Goal: Find specific page/section: Find specific page/section

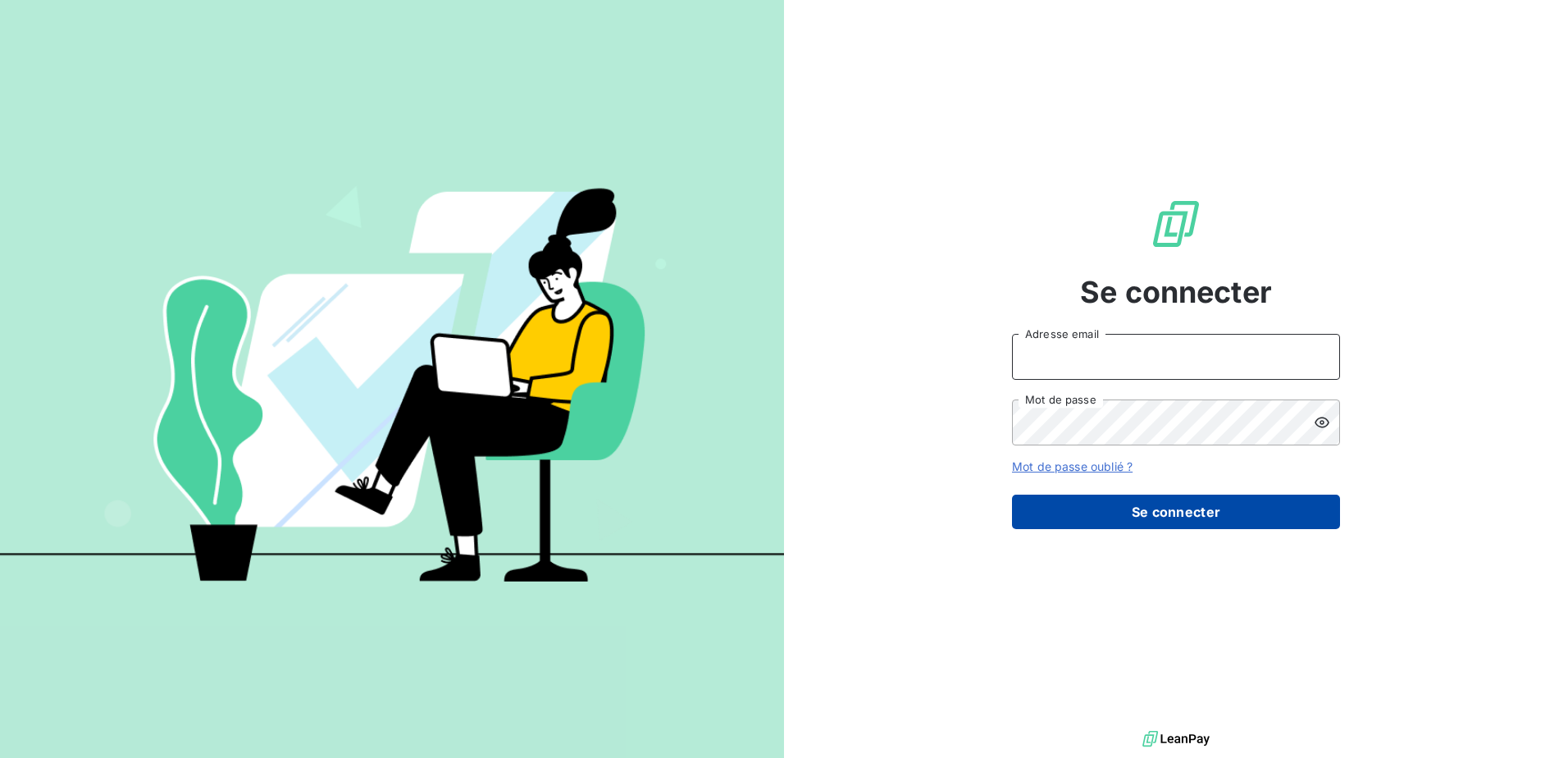
type input "[PERSON_NAME][EMAIL_ADDRESS][DOMAIN_NAME]"
click at [1181, 511] on button "Se connecter" at bounding box center [1176, 512] width 328 height 35
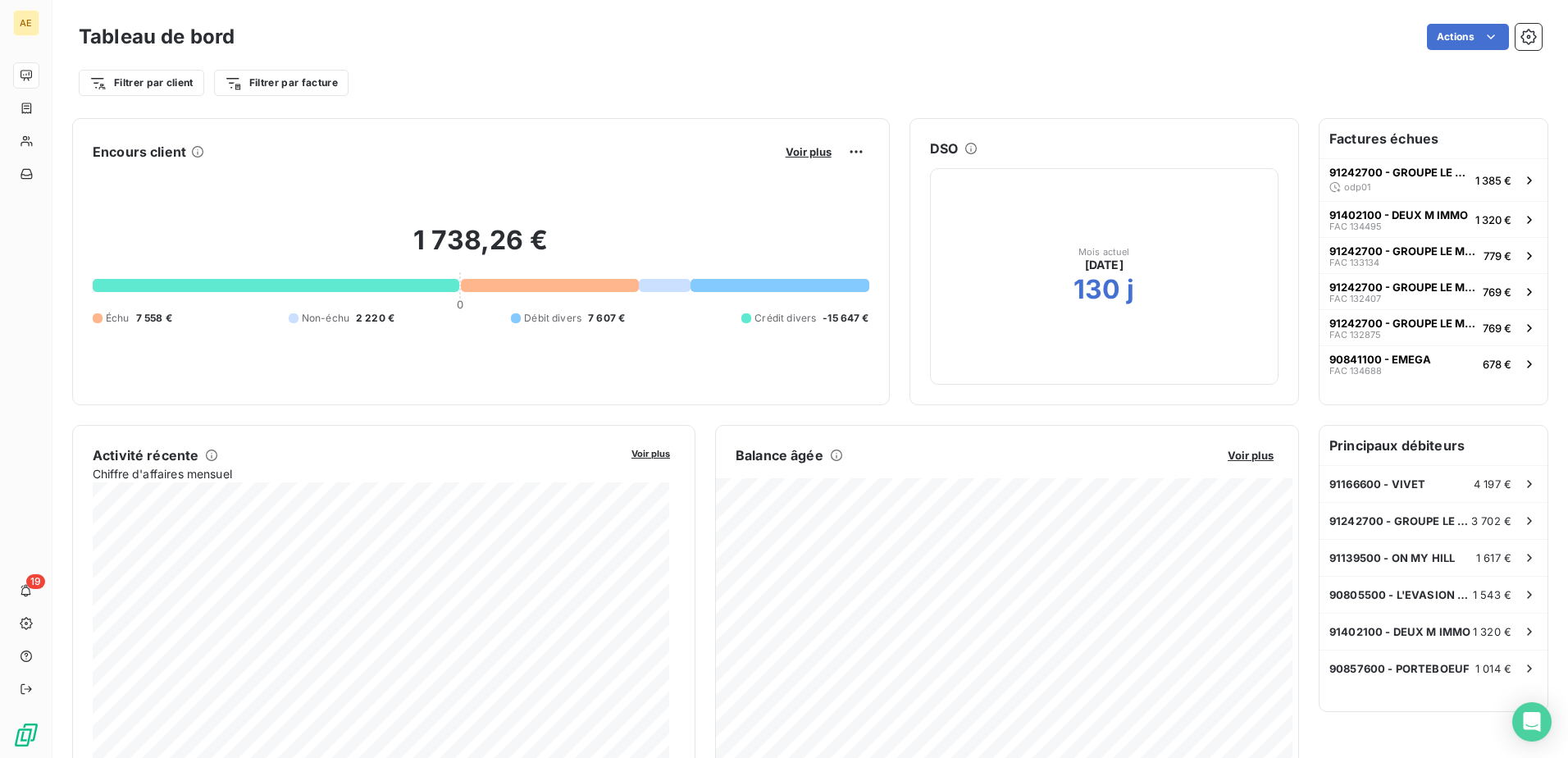
click at [427, 137] on div "Encours client Voir plus 1 738,26 € 0 Échu 7 558 € Non-échu 2 220 € Débit diver…" at bounding box center [481, 261] width 818 height 287
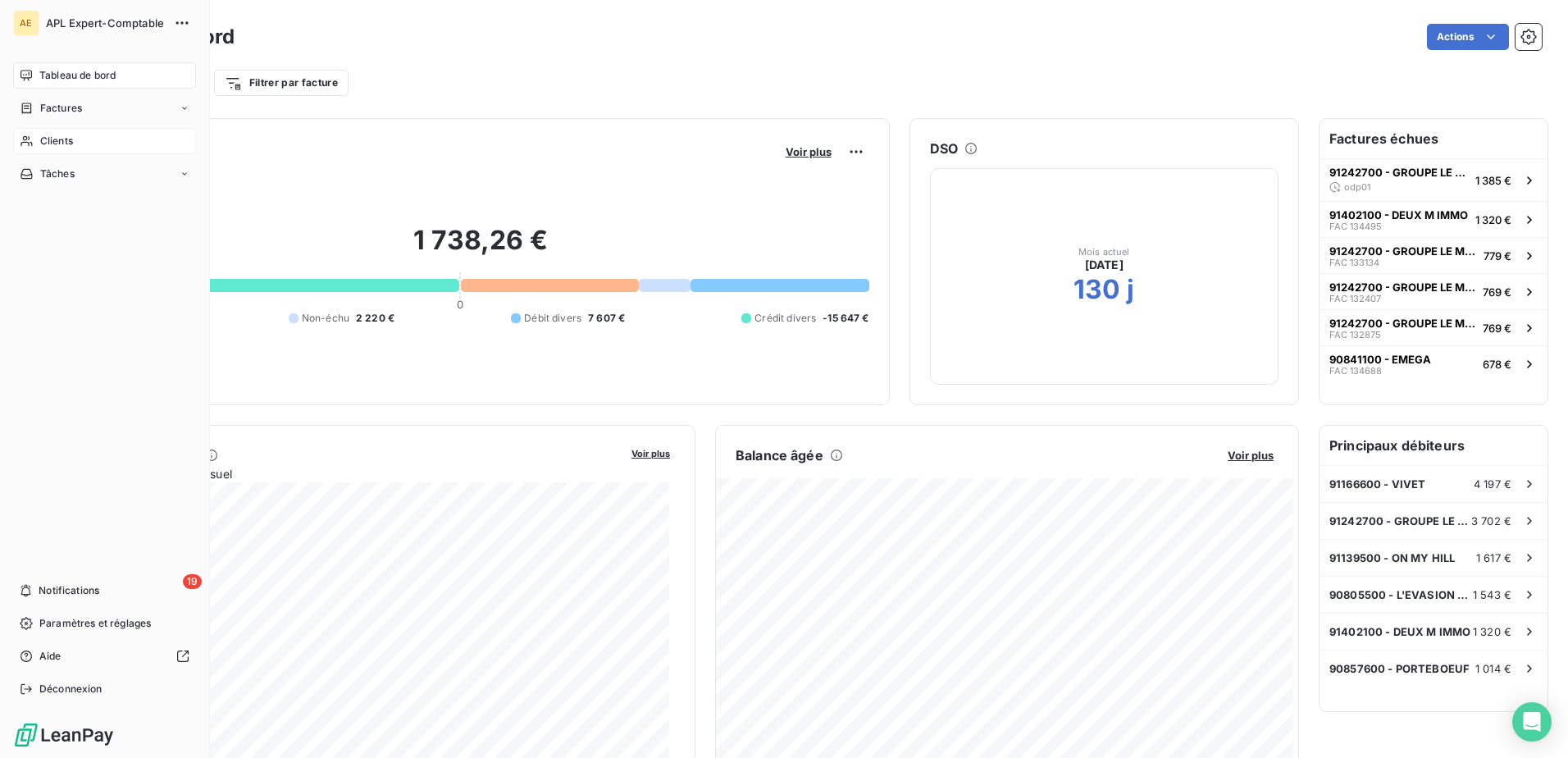
click at [26, 141] on icon at bounding box center [26, 142] width 14 height 13
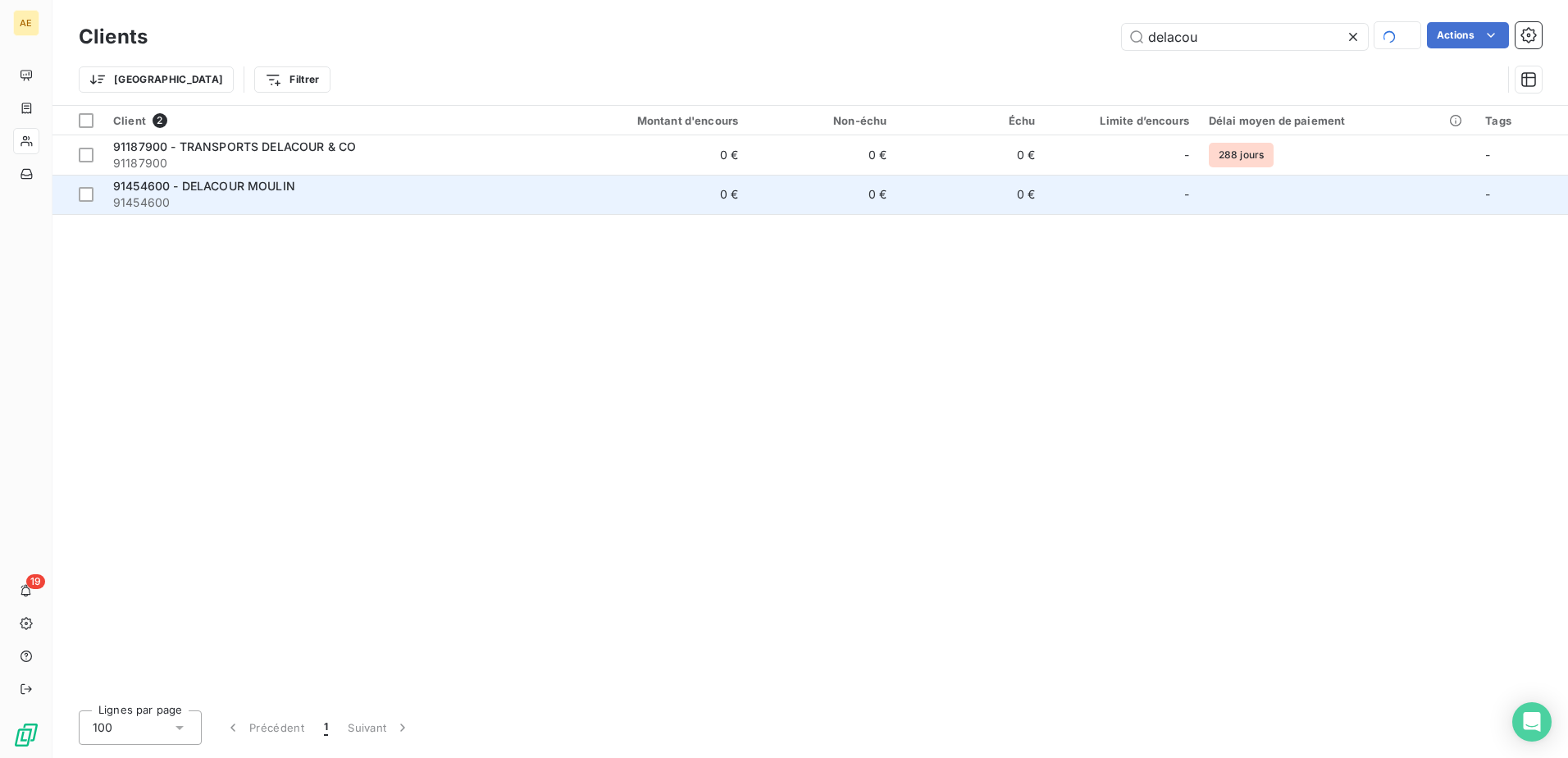
type input "delacou"
drag, startPoint x: 178, startPoint y: 187, endPoint x: 386, endPoint y: 207, distance: 209.0
click at [179, 187] on span "91454600 - DELACOUR MOULIN" at bounding box center [204, 185] width 182 height 14
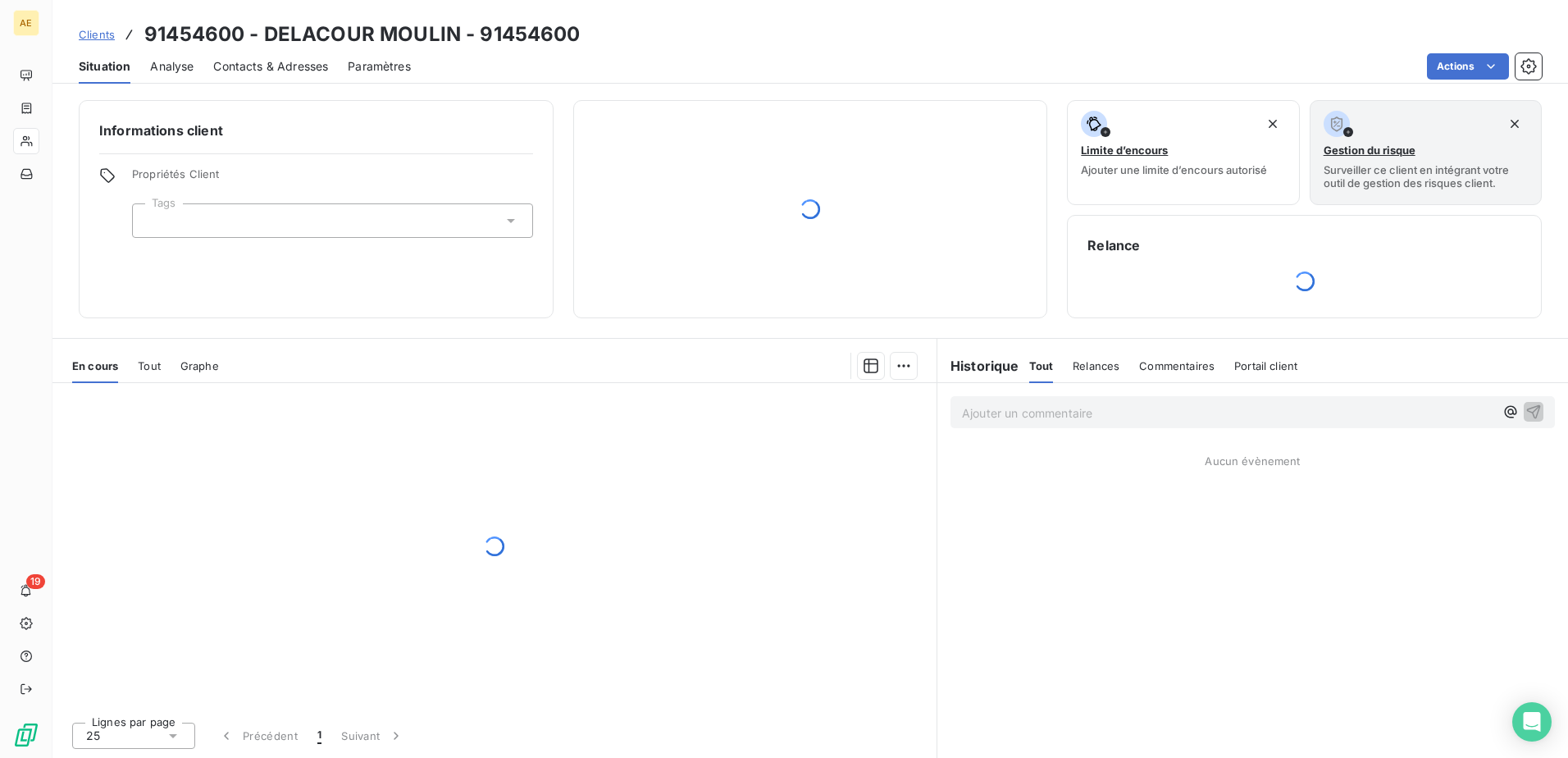
drag, startPoint x: 1001, startPoint y: 409, endPoint x: 1449, endPoint y: 533, distance: 464.8
click at [1003, 409] on p "Ajouter un commentaire ﻿" at bounding box center [1227, 413] width 532 height 21
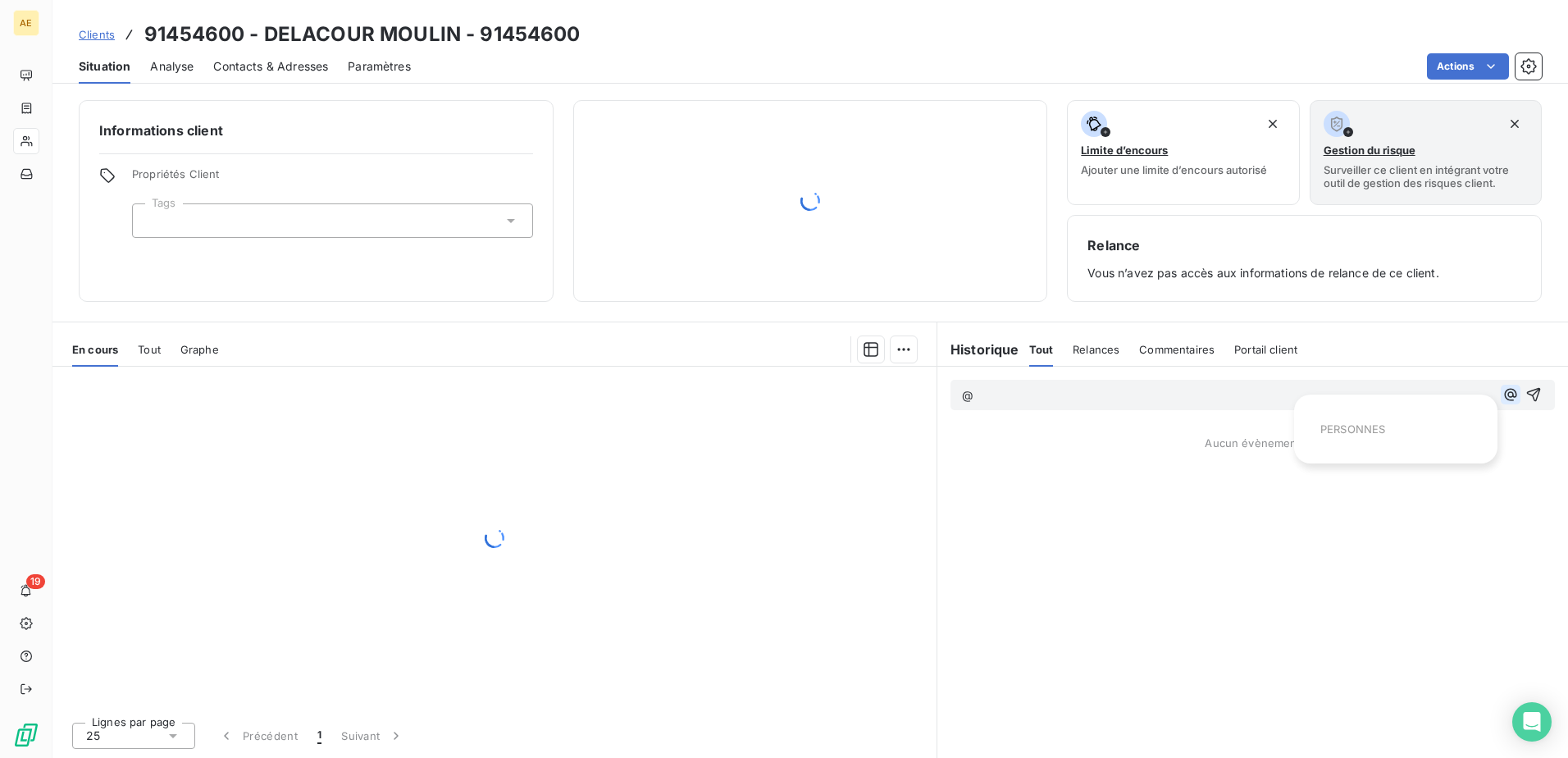
click at [1509, 392] on icon "button" at bounding box center [1511, 395] width 17 height 17
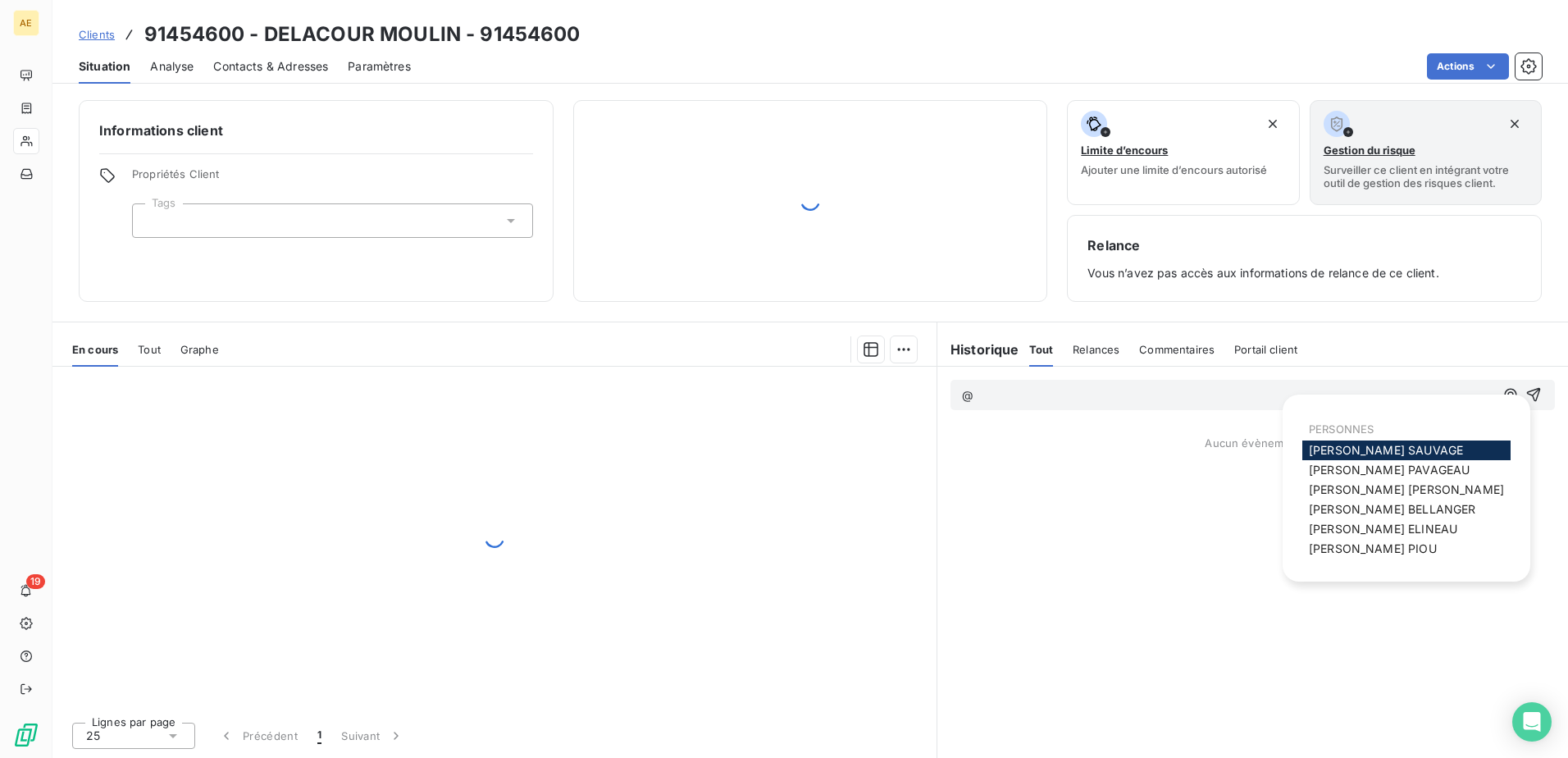
click at [1438, 485] on span "[PERSON_NAME] MAILLARD" at bounding box center [1407, 489] width 195 height 14
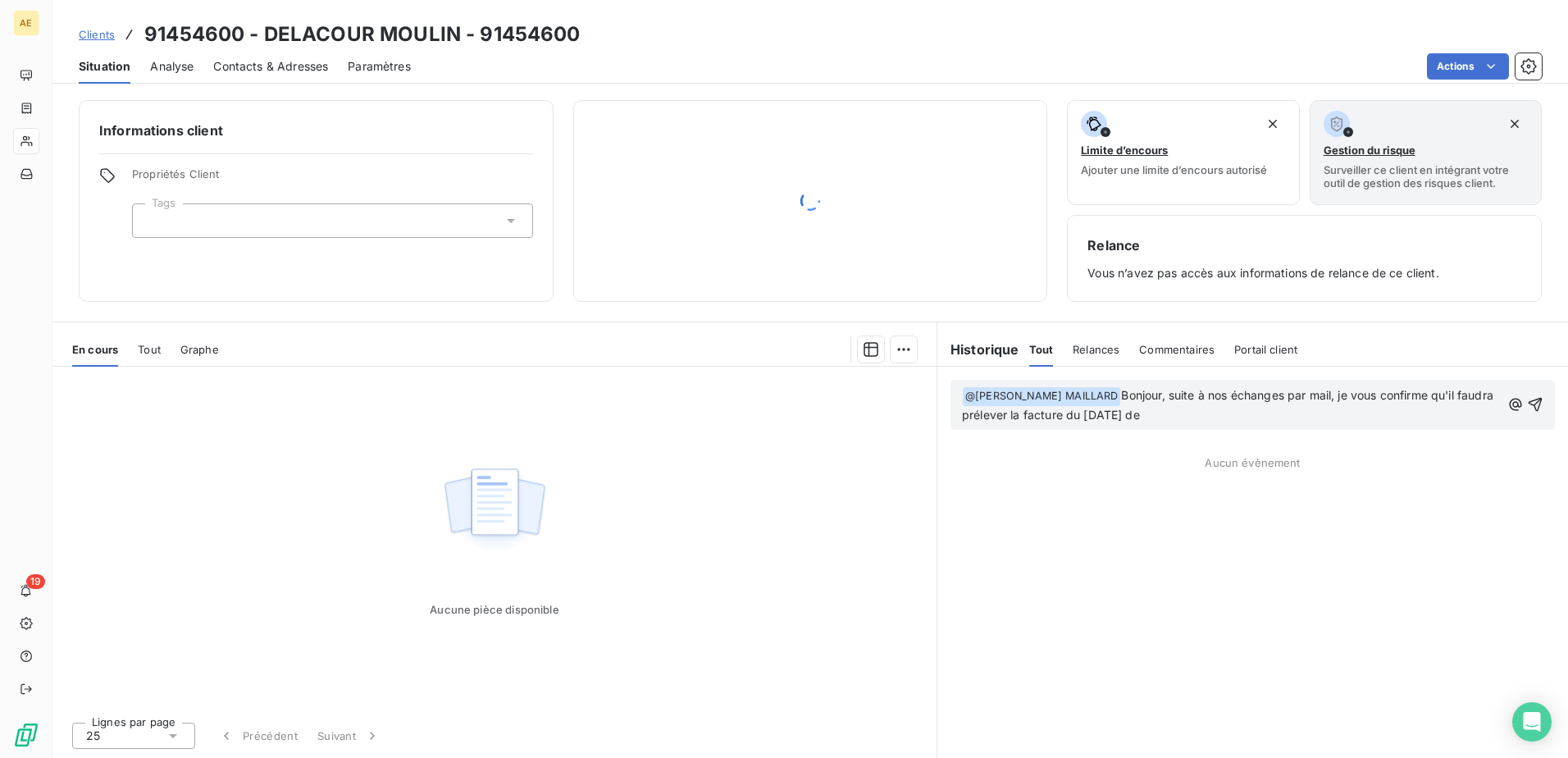
click at [1253, 412] on p "﻿ @ [PERSON_NAME] MAILLARD ﻿ Bonjour, suite à nos échanges par mail, je vous co…" at bounding box center [1230, 405] width 539 height 39
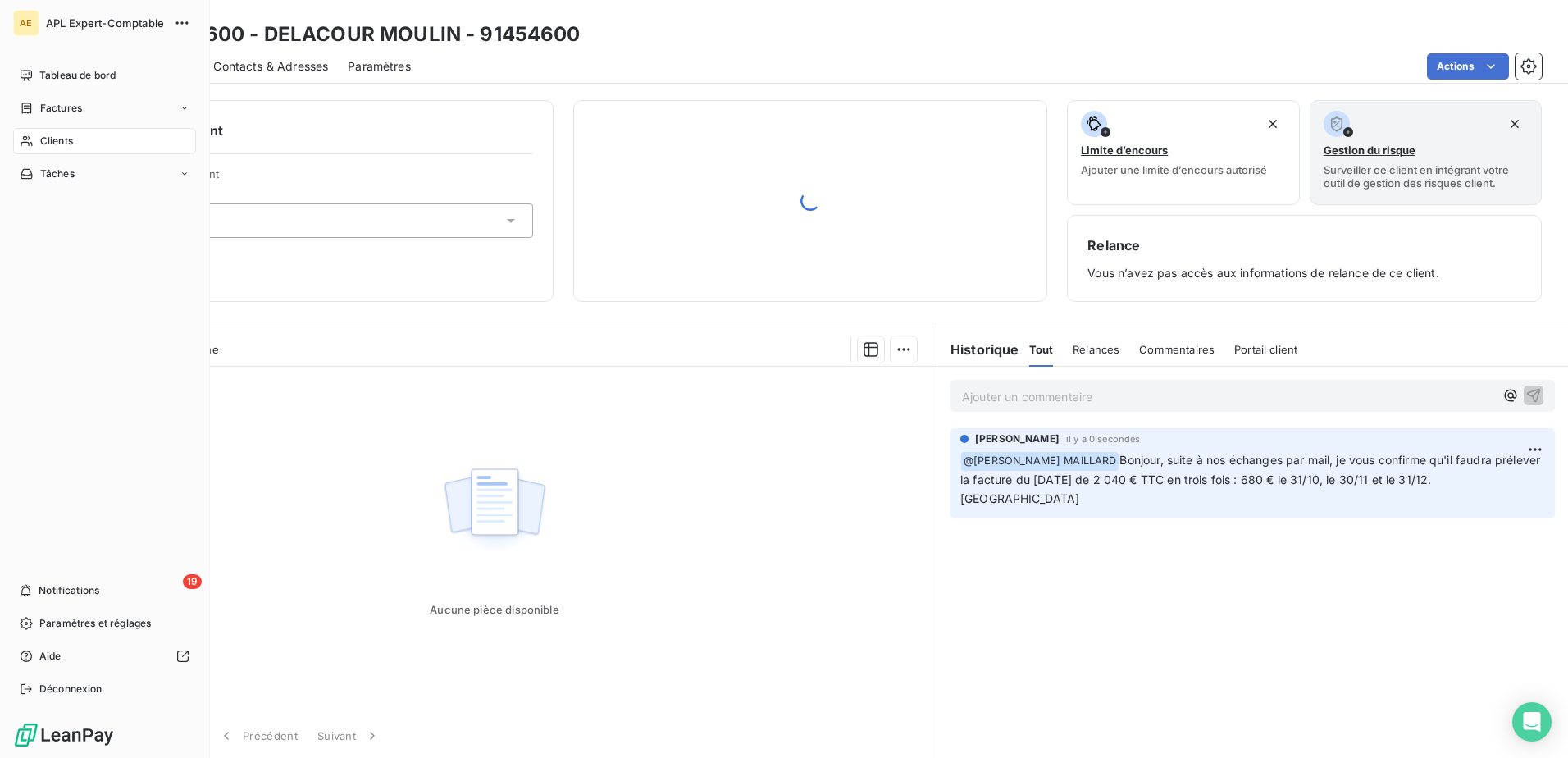
click at [46, 140] on span "Clients" at bounding box center [57, 142] width 33 height 15
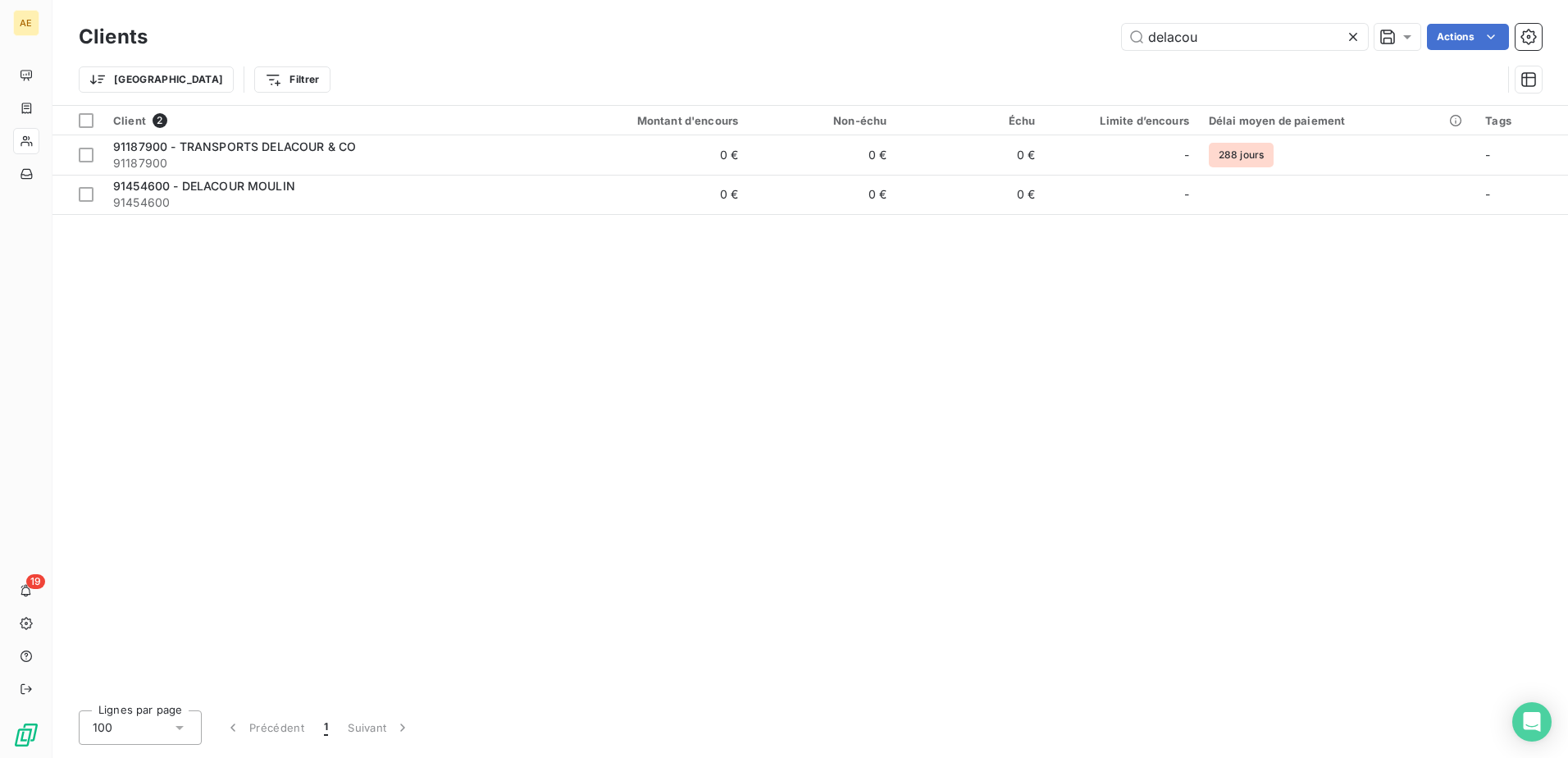
drag, startPoint x: 1228, startPoint y: 37, endPoint x: 1106, endPoint y: 31, distance: 122.1
click at [1106, 31] on div "delacou Actions" at bounding box center [854, 37] width 1374 height 26
type input "besnard"
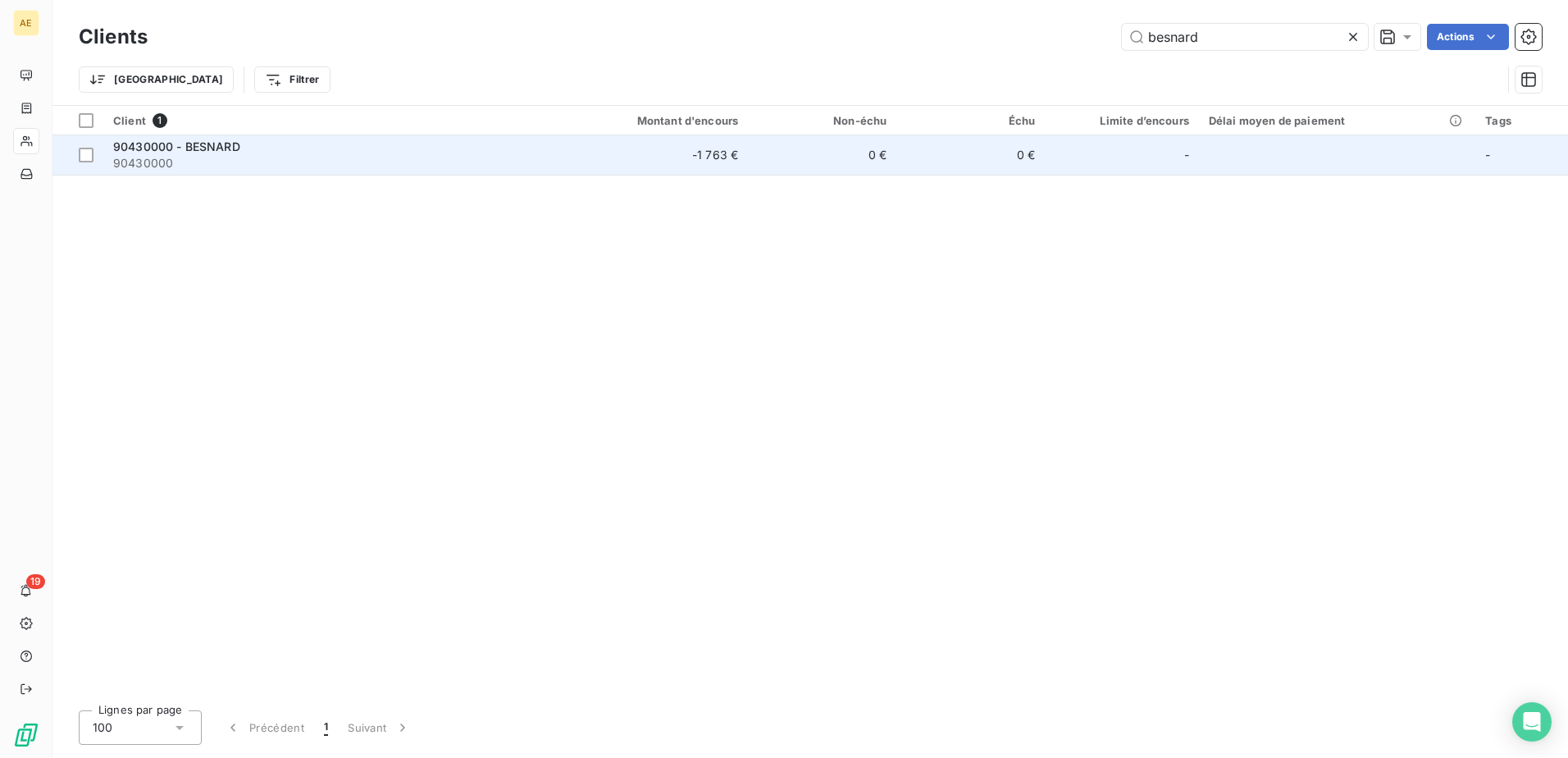
click at [189, 146] on span "90430000 - BESNARD" at bounding box center [177, 146] width 127 height 14
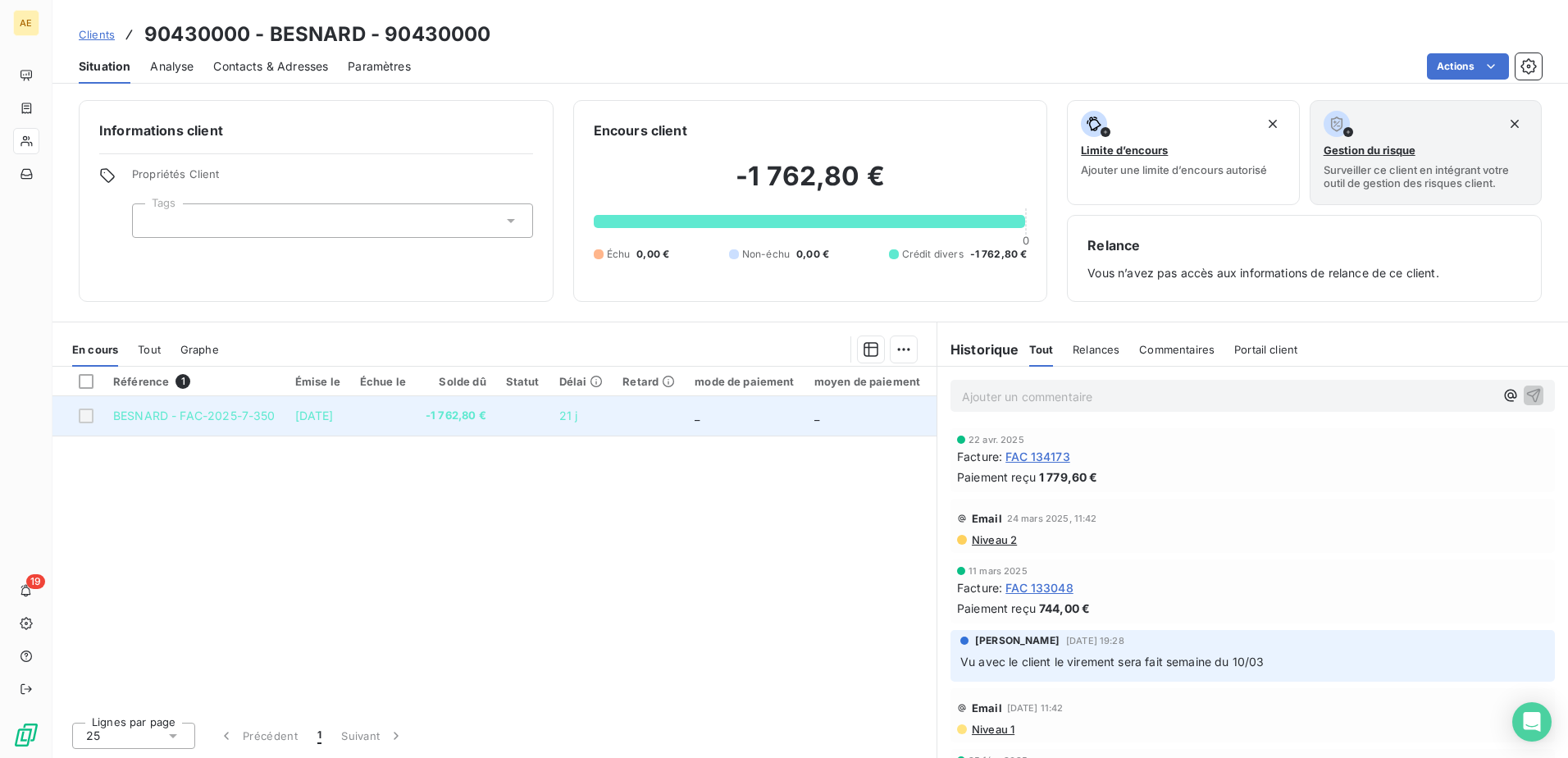
click at [228, 410] on span "BESNARD - FAC-2025-7-350" at bounding box center [194, 415] width 162 height 14
click at [474, 413] on span "-1 762,80 €" at bounding box center [455, 416] width 60 height 17
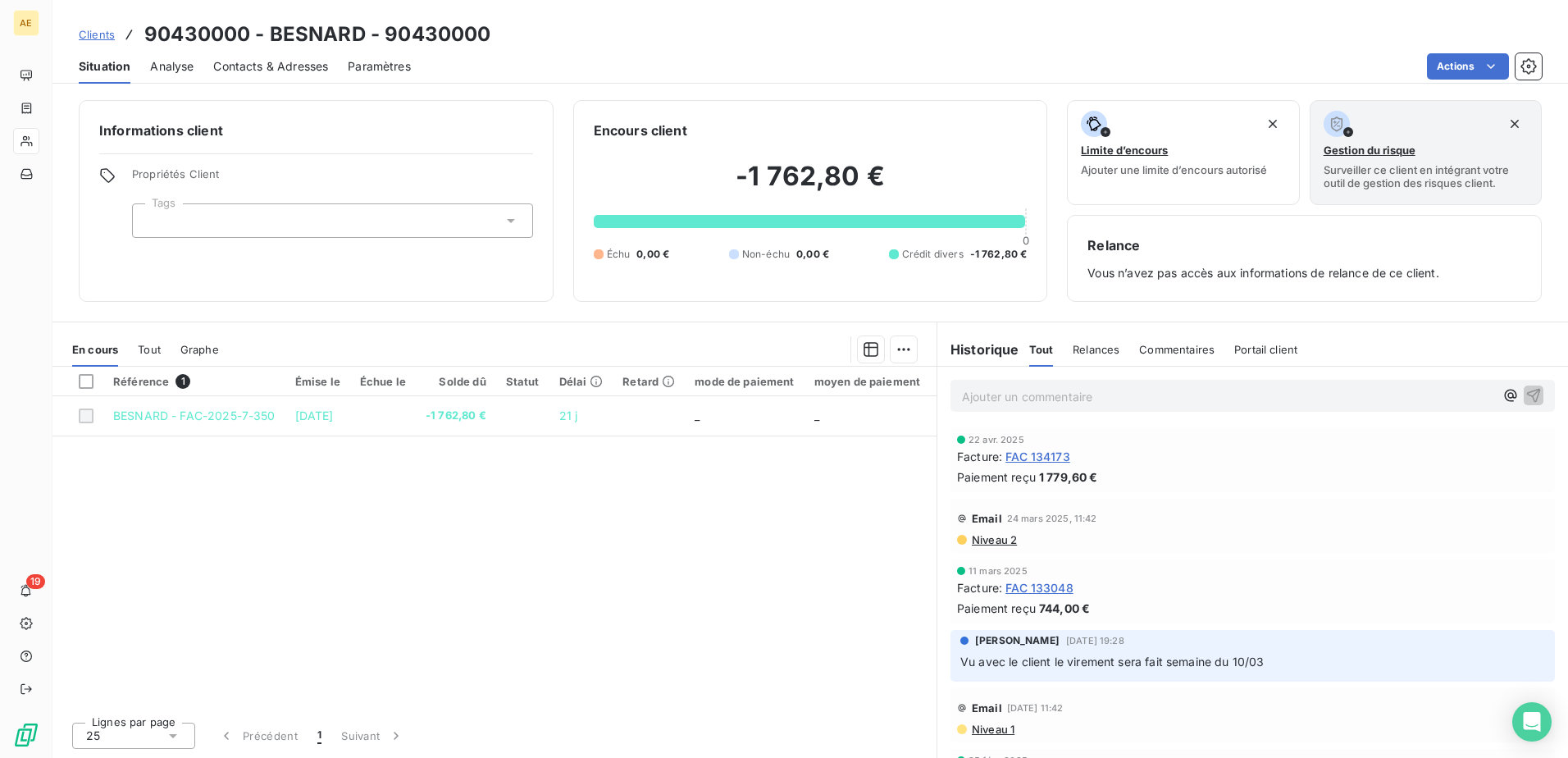
click at [986, 396] on p "Ajouter un commentaire ﻿" at bounding box center [1227, 396] width 532 height 21
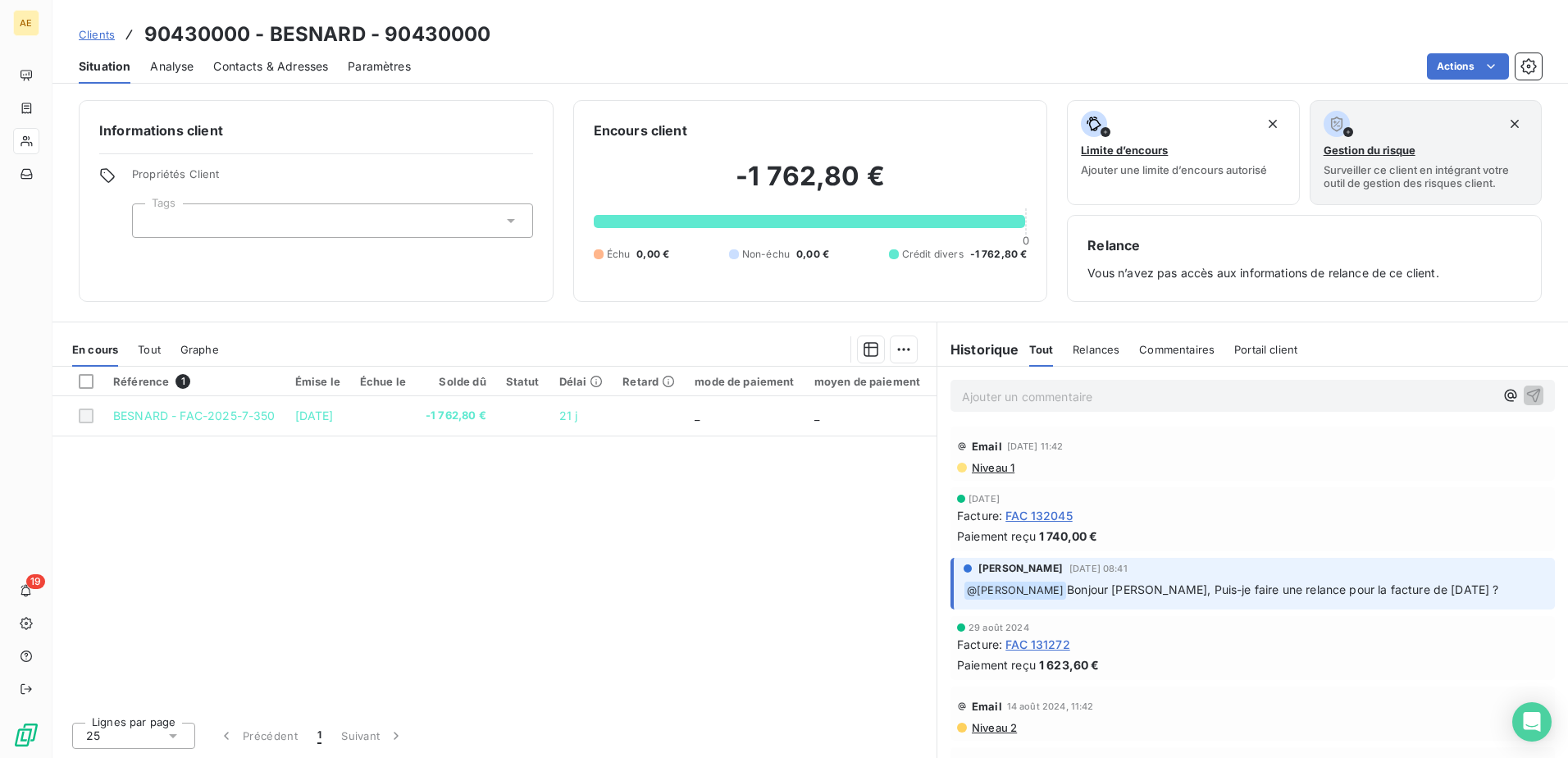
scroll to position [574, 0]
